Goal: Task Accomplishment & Management: Manage account settings

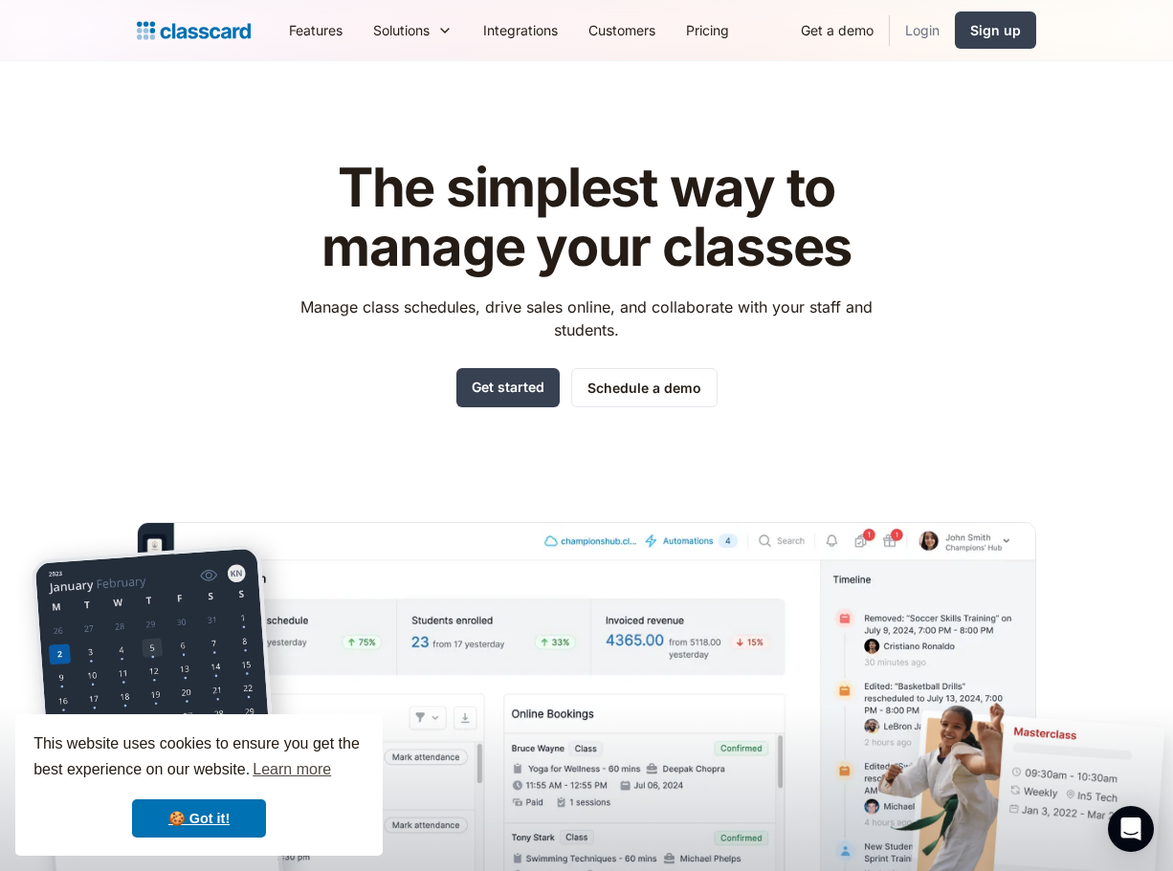
click at [940, 26] on link "Login" at bounding box center [922, 30] width 65 height 43
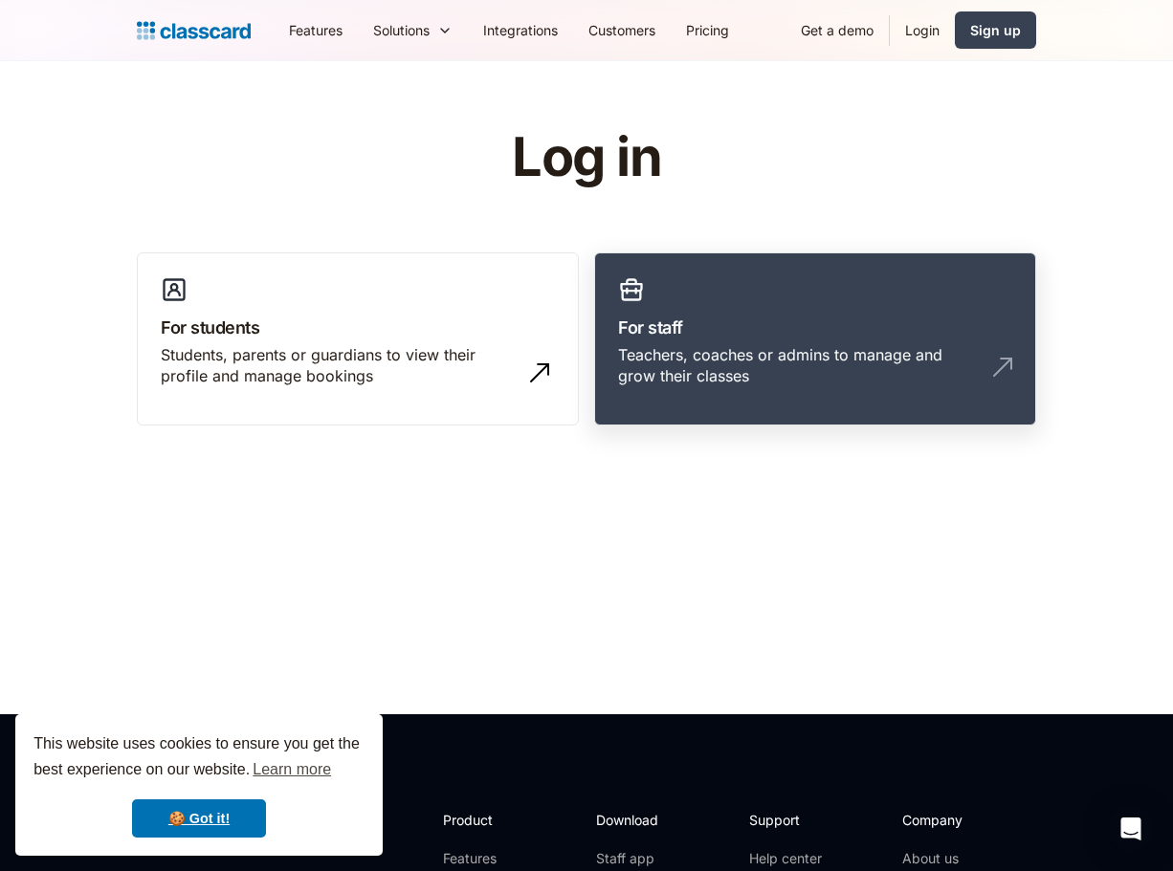
click at [698, 356] on div "Teachers, coaches or admins to manage and grow their classes" at bounding box center [796, 365] width 356 height 43
